Goal: Task Accomplishment & Management: Manage account settings

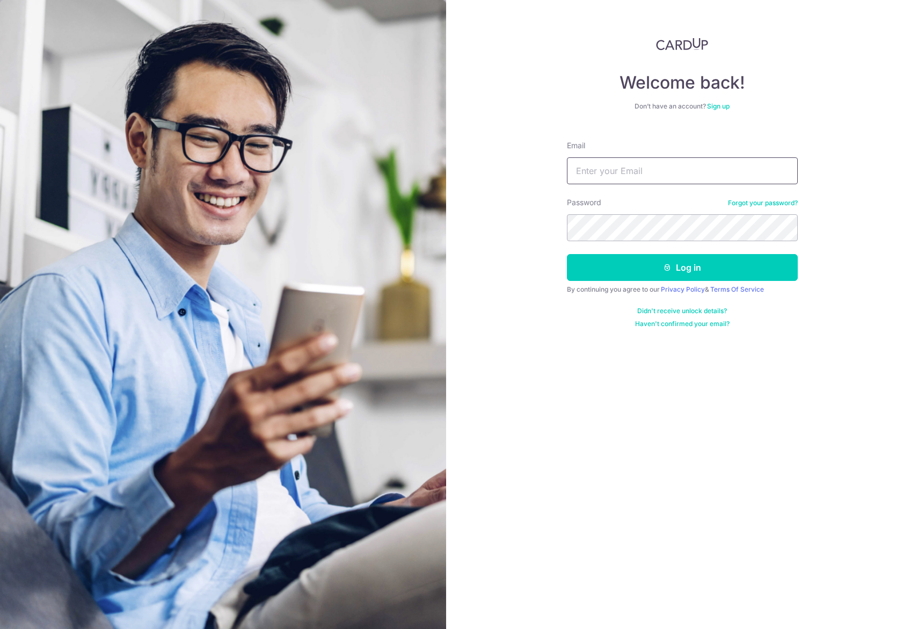
click at [596, 180] on input "Email" at bounding box center [682, 170] width 231 height 27
type input "[EMAIL_ADDRESS][DOMAIN_NAME]"
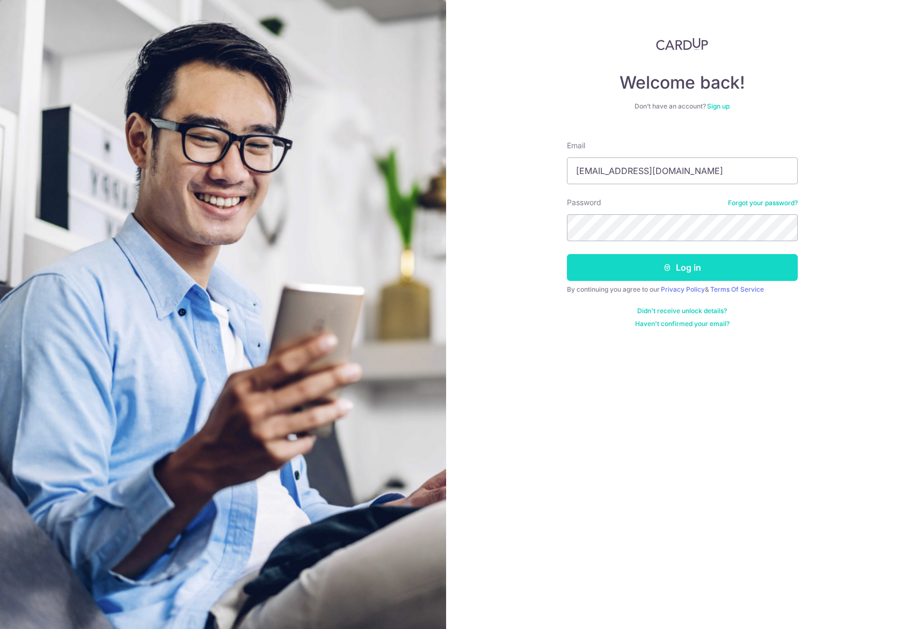
click at [629, 277] on button "Log in" at bounding box center [682, 267] width 231 height 27
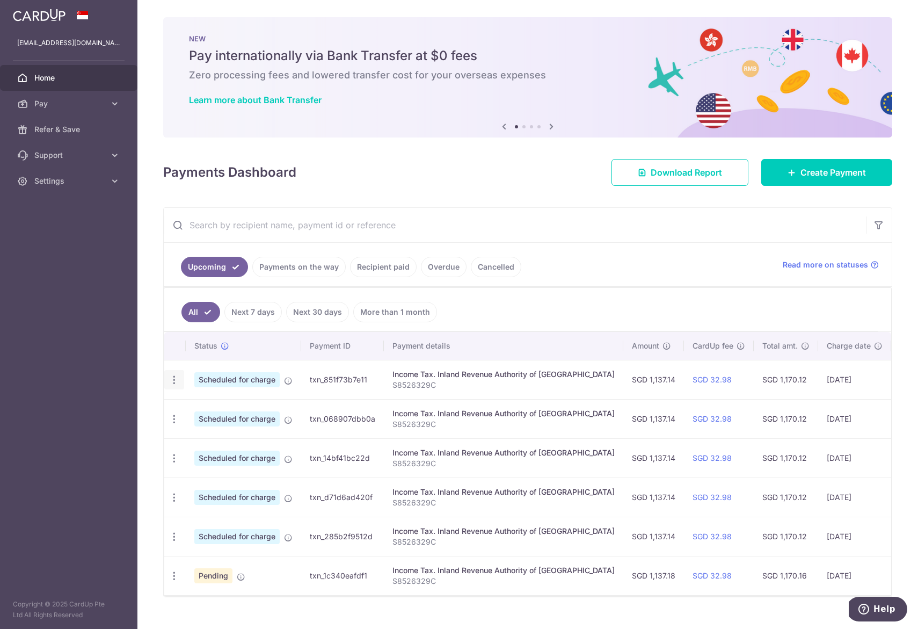
click at [166, 378] on div "Update payment Cancel payment" at bounding box center [174, 380] width 20 height 20
click at [170, 377] on icon "button" at bounding box center [174, 379] width 11 height 11
click at [204, 435] on span "Cancel payment" at bounding box center [231, 435] width 72 height 13
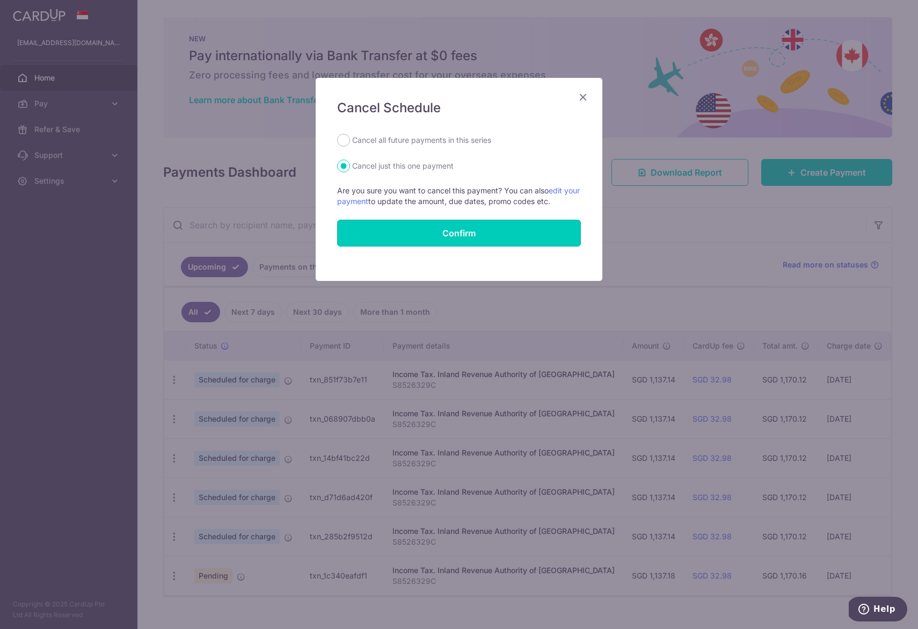
click at [422, 234] on button "Confirm" at bounding box center [459, 233] width 244 height 27
